Goal: Task Accomplishment & Management: Complete application form

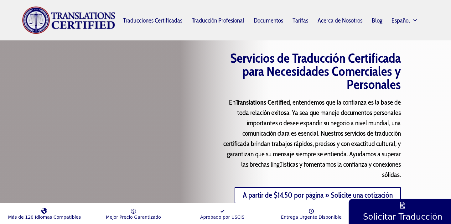
click at [283, 192] on link "A partir de $14.50 por página » Solicite una cotización" at bounding box center [318, 195] width 166 height 16
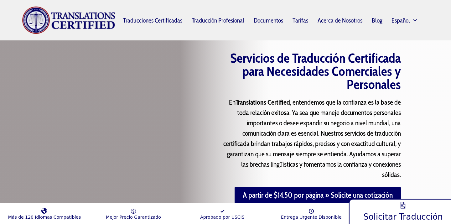
click at [391, 207] on link "Solicitar Traducción" at bounding box center [403, 210] width 109 height 27
click at [370, 207] on link "Solicitar Traducción" at bounding box center [403, 210] width 109 height 27
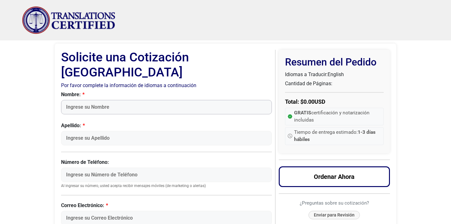
click at [196, 100] on input "Nombre:" at bounding box center [166, 107] width 211 height 14
type input "[PERSON_NAME]"
click at [135, 131] on input "Apellido:" at bounding box center [166, 138] width 211 height 14
type input "[PERSON_NAME]"
click at [106, 168] on input "Número de Teléfono:" at bounding box center [166, 175] width 211 height 14
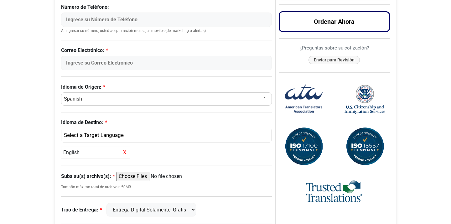
scroll to position [154, 0]
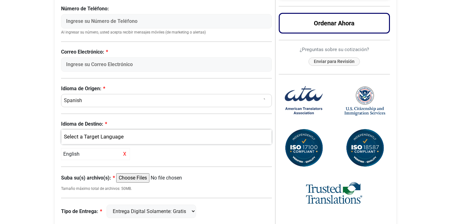
click at [95, 133] on div "English" at bounding box center [165, 137] width 201 height 8
click at [95, 162] on link "English" at bounding box center [166, 167] width 210 height 10
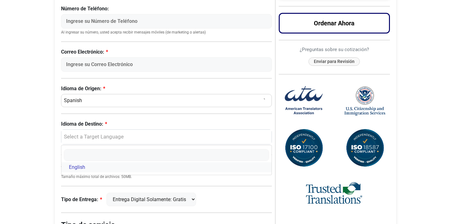
click at [82, 164] on span "English" at bounding box center [77, 168] width 16 height 8
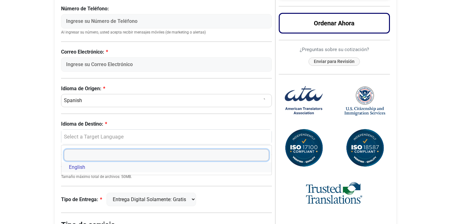
select select "English"
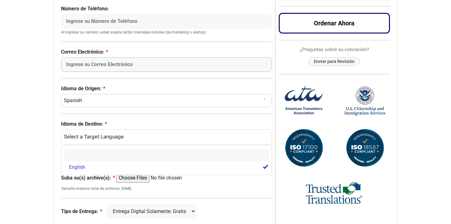
click at [82, 57] on input "Correo Electrónico:" at bounding box center [166, 64] width 211 height 14
type input "mangelamarilyn@gmail.com"
click at [21, 153] on body "Skip to content Menu Menu Traducciones Certificadas Traducción Profesional Docu…" at bounding box center [225, 92] width 451 height 493
click at [133, 173] on input "Suba su(s) archivo(s):" at bounding box center [164, 177] width 96 height 9
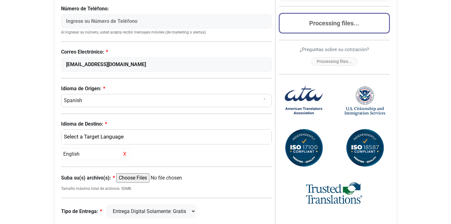
click at [40, 138] on body "Skip to content Menu Menu Traducciones Certificadas Traducción Profesional Docu…" at bounding box center [225, 92] width 451 height 493
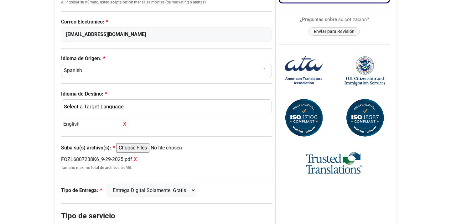
scroll to position [188, 0]
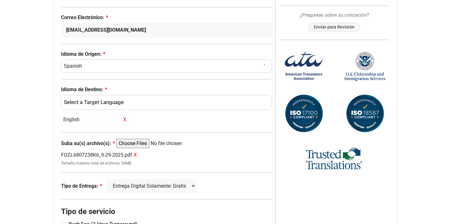
click at [145, 139] on input "Suba su(s) archivo(s):" at bounding box center [164, 143] width 96 height 9
type input "C:\fakepath\MUCH6710205GA_9-29-2025.pdf"
click at [132, 152] on span "X" at bounding box center [130, 155] width 3 height 6
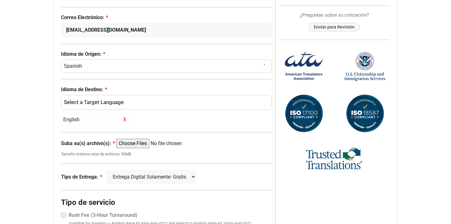
click at [144, 139] on input "Suba su(s) archivo(s):" at bounding box center [164, 143] width 96 height 9
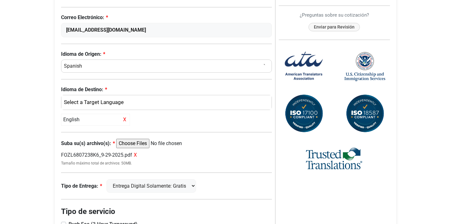
click at [145, 139] on input "Suba su(s) archivo(s):" at bounding box center [164, 143] width 96 height 9
type input "C:\fakepath\MUCH6710205GA_9-29-2025.pdf"
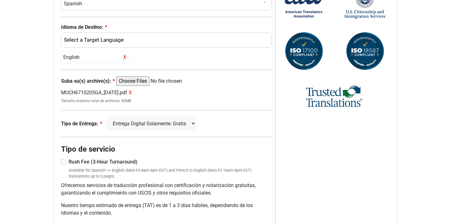
scroll to position [251, 0]
click at [152, 117] on select "Entrega Digital Solamente: Gratis FedEx 2 Días: $15" at bounding box center [152, 123] width 90 height 13
click at [110, 117] on select "Entrega Digital Solamente: Gratis FedEx 2 Días: $15" at bounding box center [152, 123] width 90 height 13
click at [132, 89] on span "X" at bounding box center [130, 92] width 3 height 6
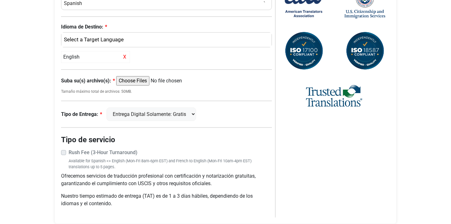
click at [145, 76] on input "Suba su(s) archivo(s):" at bounding box center [164, 80] width 96 height 9
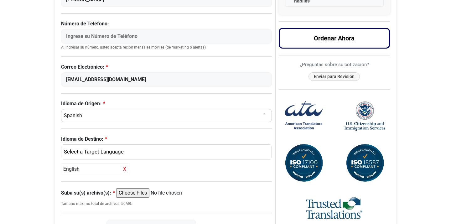
scroll to position [150, 0]
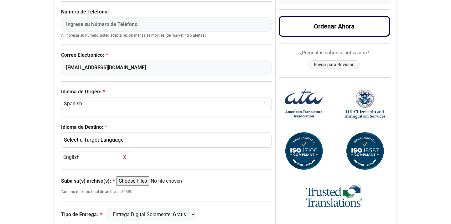
click at [149, 177] on input "Suba su(s) archivo(s):" at bounding box center [164, 181] width 96 height 9
type input "C:\fakepath\FOZL6807238K6_9-29-2025.pdf"
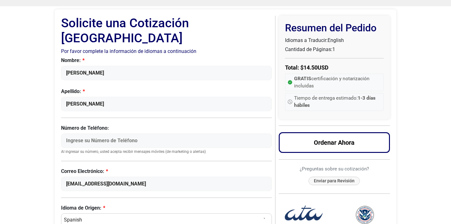
scroll to position [25, 0]
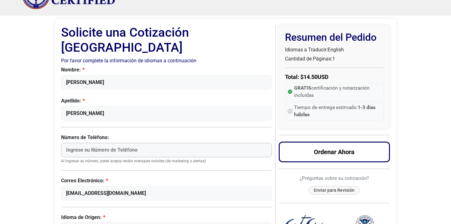
click at [187, 143] on input "Número de Teléfono:" at bounding box center [166, 150] width 211 height 14
click at [134, 118] on div "Nombre: Angela M Apellido: Munoz Número de Teléfono: Al ingresar su número, ust…" at bounding box center [166, 133] width 211 height 135
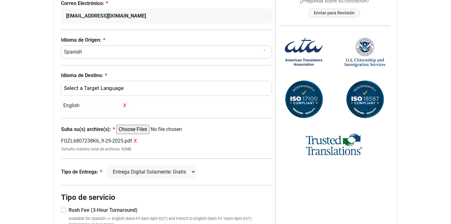
scroll to position [200, 0]
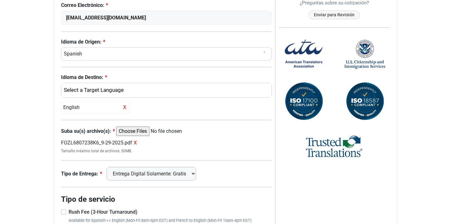
click at [177, 167] on select "Entrega Digital Solamente: Gratis FedEx 2 Días: $15" at bounding box center [152, 173] width 90 height 13
click at [110, 167] on select "Entrega Digital Solamente: Gratis FedEx 2 Días: $15" at bounding box center [152, 173] width 90 height 13
click at [240, 118] on div "Solicite una Cotización Ahora Por favor complete la información de idiomas a co…" at bounding box center [168, 64] width 214 height 428
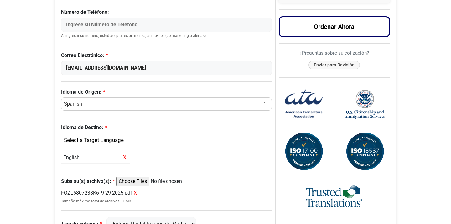
scroll to position [138, 0]
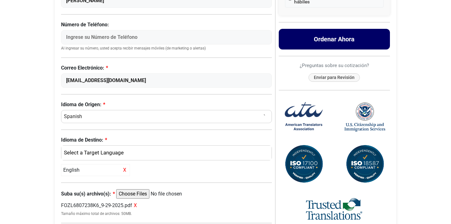
click at [300, 40] on button "Ordenar Ahora" at bounding box center [335, 39] width 112 height 21
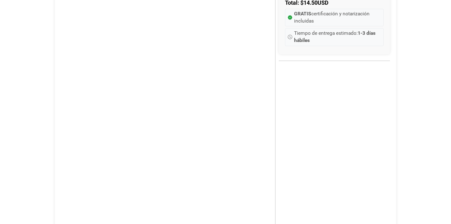
scroll to position [100, 0]
click at [275, 170] on div "Resumen del Pedido Idiomas a Traducir: English Cantidad de Páginas: 1 1 Total: …" at bounding box center [332, 204] width 115 height 509
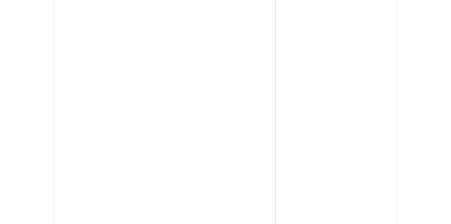
scroll to position [364, 0]
click at [316, 140] on div "Resumen del Pedido Idiomas a Traducir: English Cantidad de Páginas: 1 1 Total: …" at bounding box center [332, 46] width 115 height 468
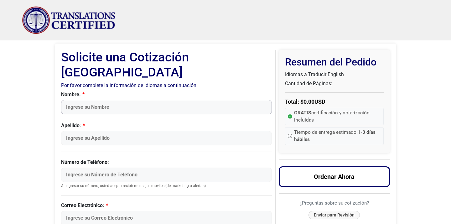
click at [185, 100] on input "Nombre:" at bounding box center [166, 107] width 211 height 14
type input "[PERSON_NAME]"
click at [115, 131] on input "Apellido:" at bounding box center [166, 138] width 211 height 14
type input "[PERSON_NAME]"
click at [115, 168] on input "Número de Teléfono:" at bounding box center [166, 175] width 211 height 14
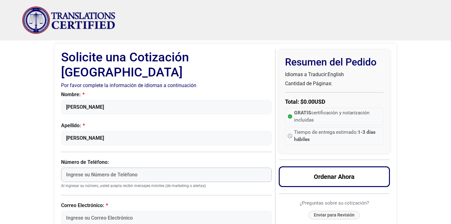
type input "8"
click at [111, 211] on input "Correo Electrónico:" at bounding box center [166, 218] width 211 height 14
type input "mangelamarilyn@gmail.com"
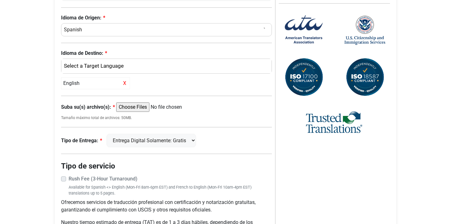
scroll to position [226, 0]
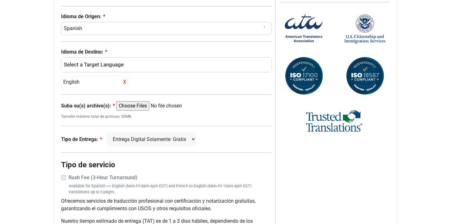
click at [150, 101] on input "Suba su(s) archivo(s):" at bounding box center [164, 105] width 96 height 9
type input "C:\fakepath\MUCH6710205GA_9-29-2025.pdf"
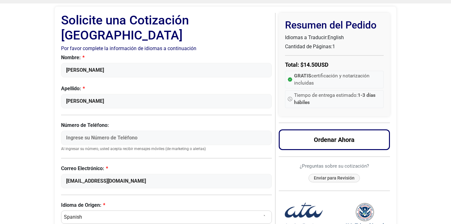
scroll to position [25, 0]
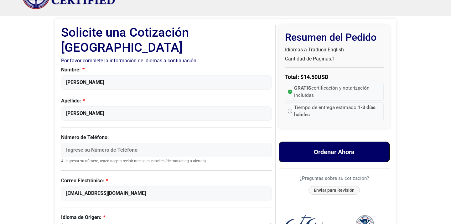
click at [352, 153] on button "Ordenar Ahora" at bounding box center [335, 152] width 112 height 21
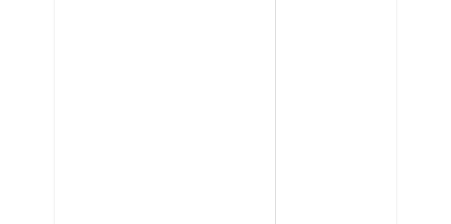
scroll to position [286, 0]
drag, startPoint x: 309, startPoint y: 85, endPoint x: 280, endPoint y: 87, distance: 29.6
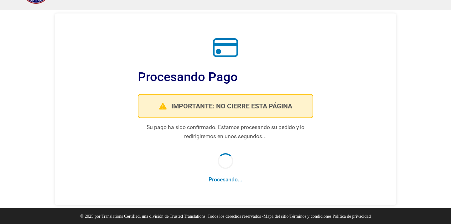
scroll to position [30, 0]
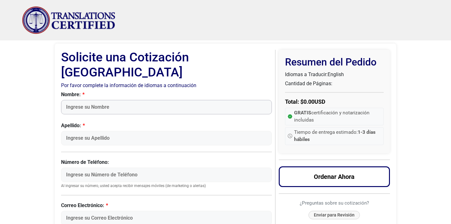
click at [238, 100] on input "Nombre:" at bounding box center [166, 107] width 211 height 14
type input "[PERSON_NAME]"
click at [117, 131] on input "Apellido:" at bounding box center [166, 138] width 211 height 14
type input "Munoz"
click at [103, 211] on input "Correo Electrónico:" at bounding box center [166, 218] width 211 height 14
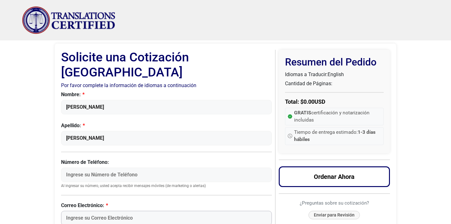
type input "mangelamarilyn@gmail.com"
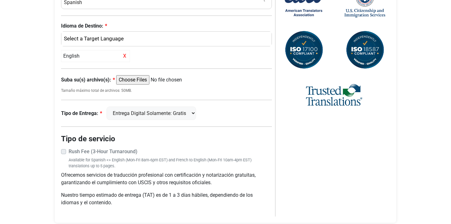
scroll to position [254, 0]
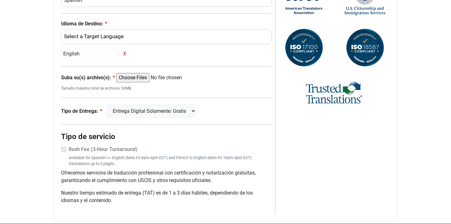
click at [143, 73] on input "Suba su(s) archivo(s):" at bounding box center [164, 77] width 96 height 9
type input "C:\fakepath\FOZL6807238K6_9-29-2025.pdf"
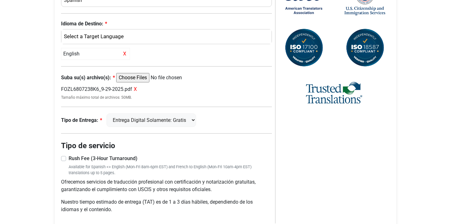
click at [253, 88] on div "Solicite una Cotización Ahora Por favor complete la información de idiomas a co…" at bounding box center [168, 10] width 214 height 428
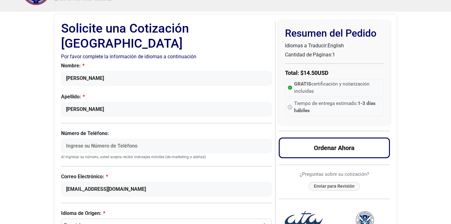
scroll to position [28, 0]
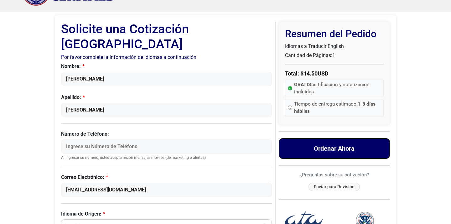
click at [299, 144] on button "Ordenar Ahora" at bounding box center [335, 148] width 112 height 21
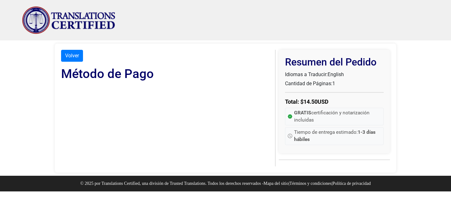
scroll to position [0, 0]
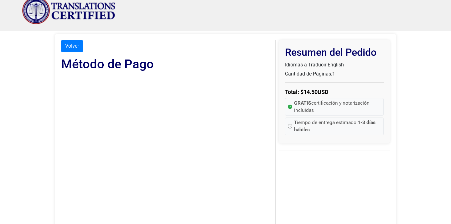
click at [4, 160] on body "Skip to content Menu Menu Traducciones Certificadas Traducción Profesional Docu…" at bounding box center [225, 212] width 451 height 445
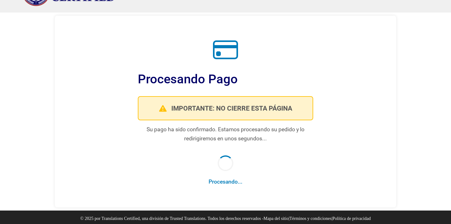
scroll to position [30, 0]
